Goal: Task Accomplishment & Management: Use online tool/utility

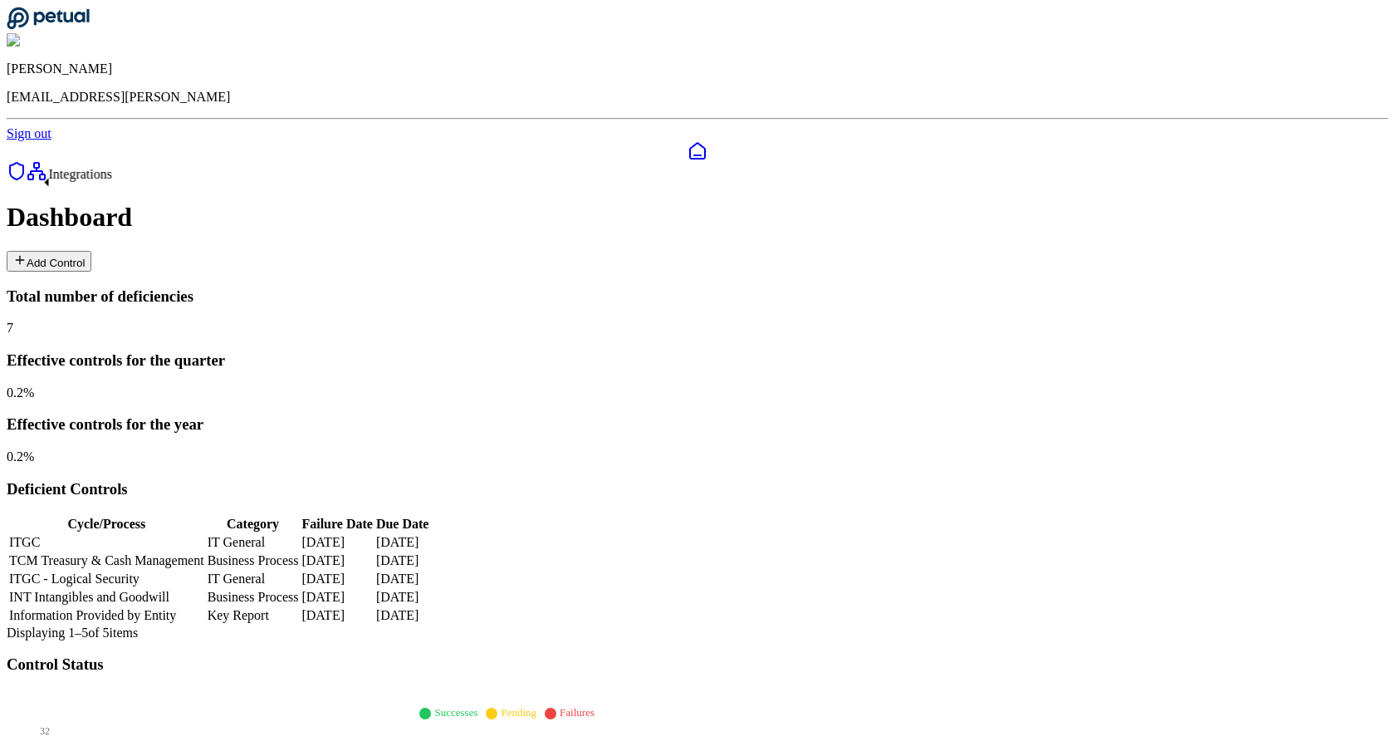
click at [31, 174] on icon at bounding box center [37, 172] width 12 height 3
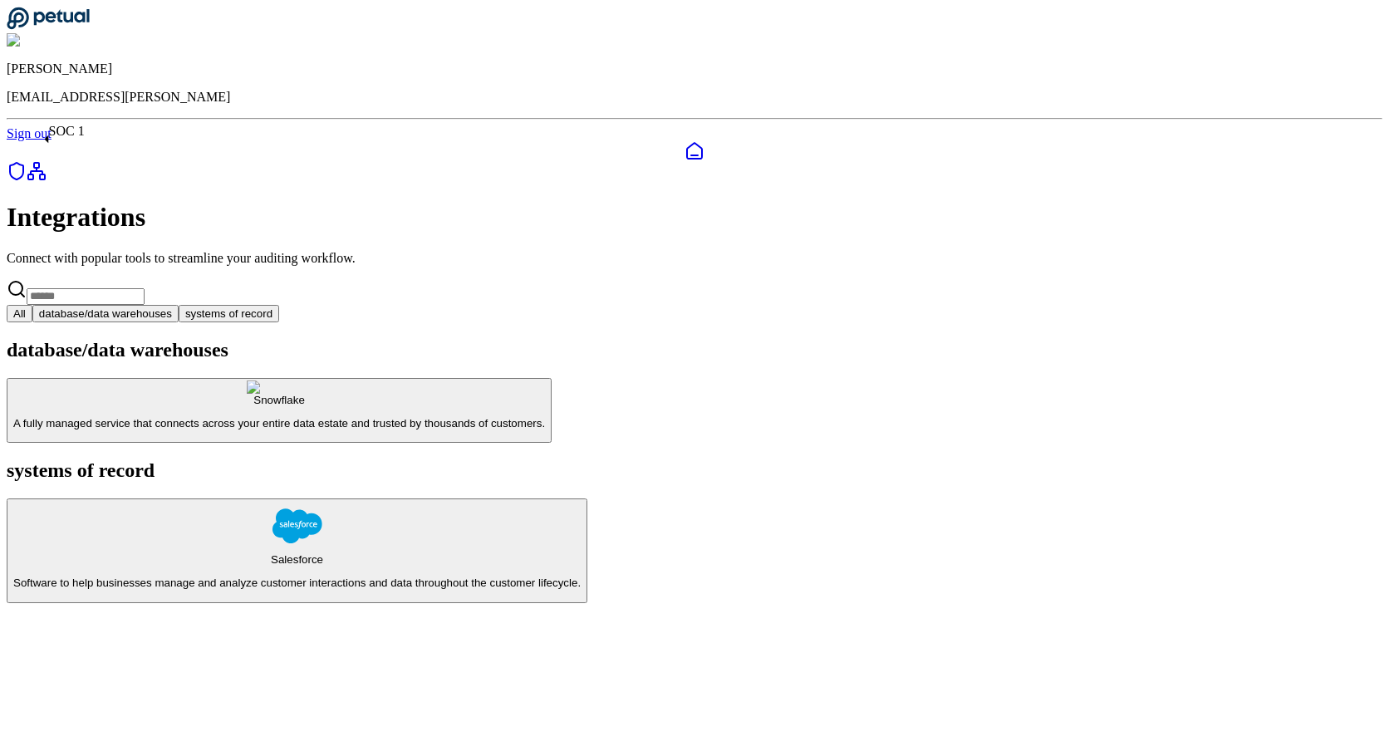
click at [26, 161] on icon at bounding box center [17, 171] width 20 height 20
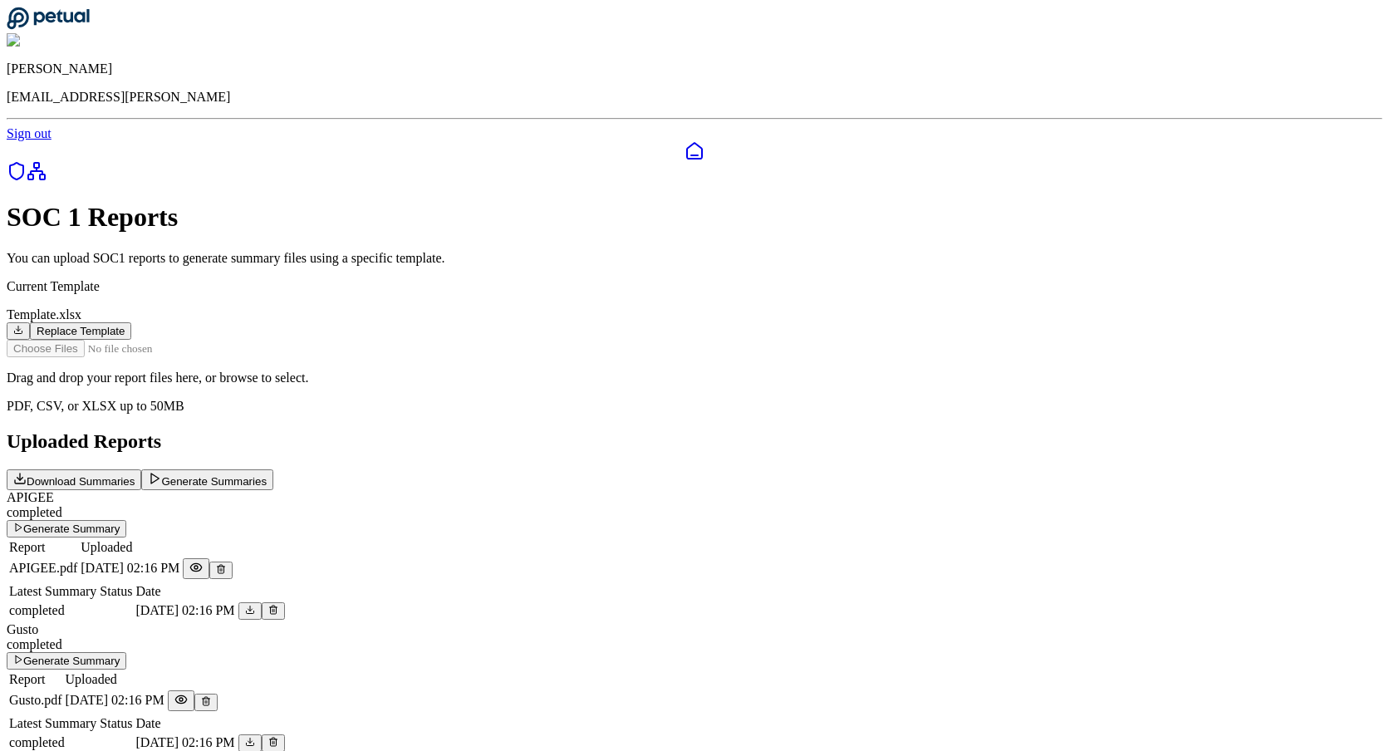
click at [131, 322] on button "Replace Template" at bounding box center [80, 330] width 101 height 17
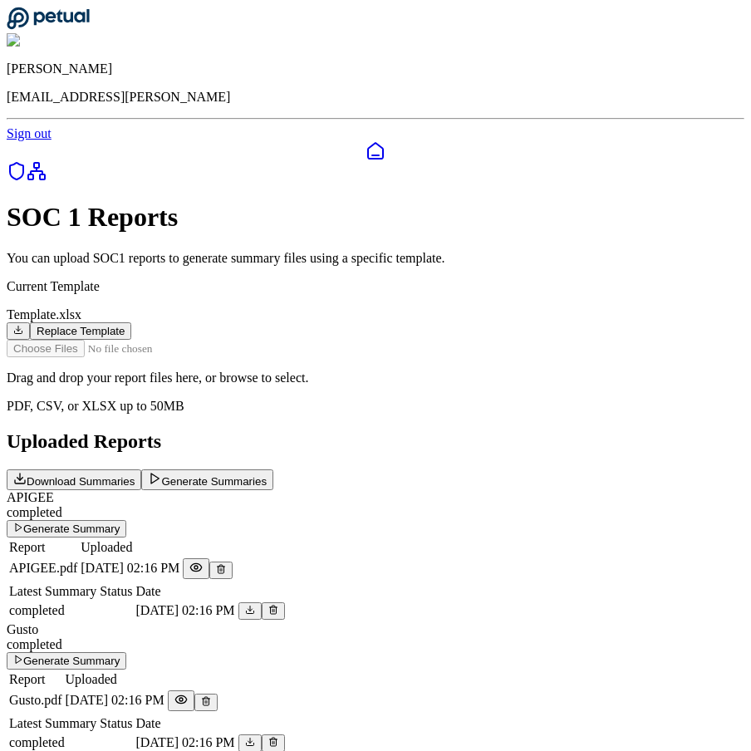
click at [131, 322] on button "Replace Template" at bounding box center [80, 330] width 101 height 17
